Goal: Navigation & Orientation: Find specific page/section

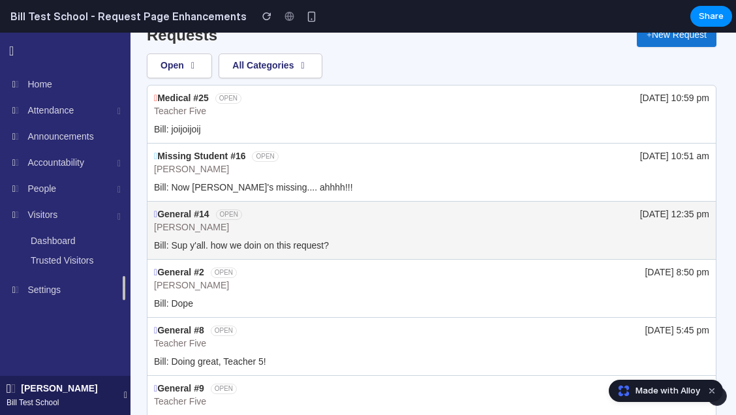
scroll to position [321, 0]
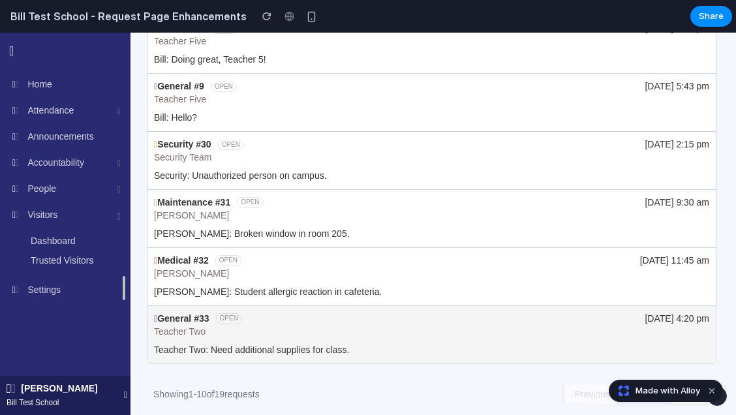
click at [588, 335] on div "General #33 OPEN Teacher Two [DATE] 4:20 pm" at bounding box center [431, 325] width 555 height 26
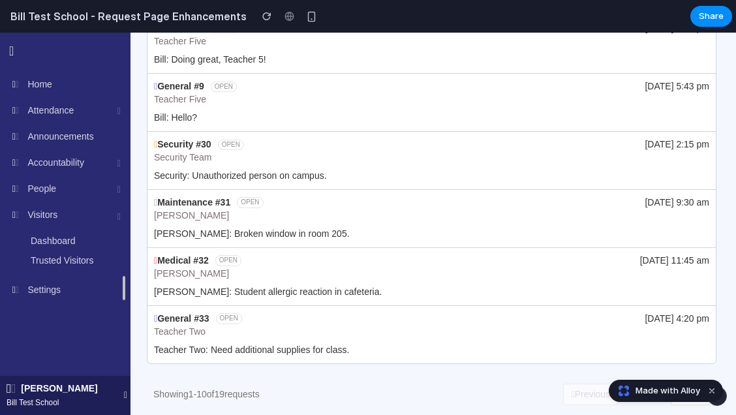
drag, startPoint x: 236, startPoint y: 391, endPoint x: 530, endPoint y: 405, distance: 294.4
click at [238, 391] on div "Showing 1 - 10 of 19 requests" at bounding box center [206, 394] width 106 height 13
click at [625, 398] on div "Page 1 of 2" at bounding box center [644, 394] width 39 height 13
click at [625, 394] on div "Page 1 of 2" at bounding box center [644, 394] width 39 height 13
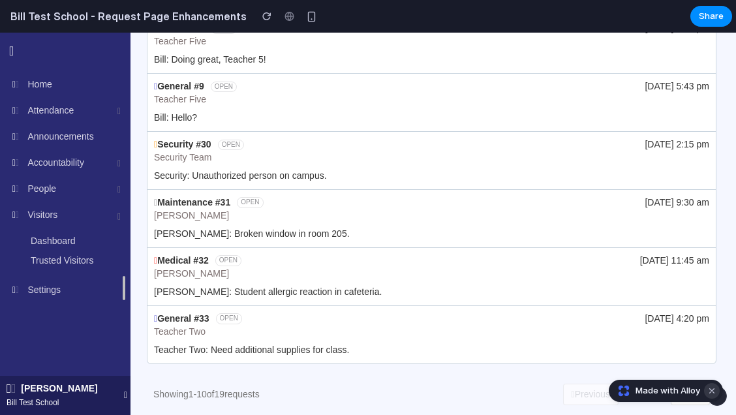
click at [711, 388] on button "Dismiss watermark" at bounding box center [712, 391] width 16 height 16
click at [677, 396] on button "Next" at bounding box center [689, 394] width 39 height 22
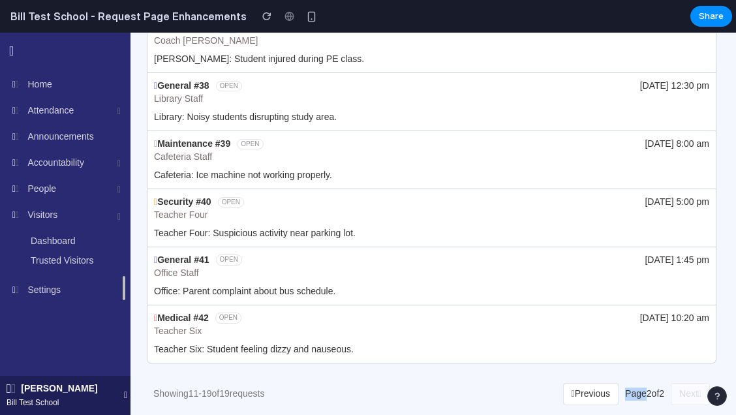
scroll to position [263, 0]
click at [574, 394] on button "Previous" at bounding box center [591, 394] width 56 height 22
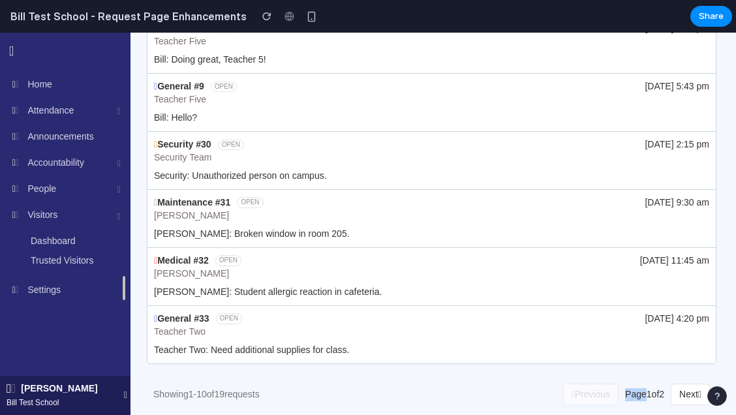
scroll to position [0, 0]
